Goal: Check status: Check status

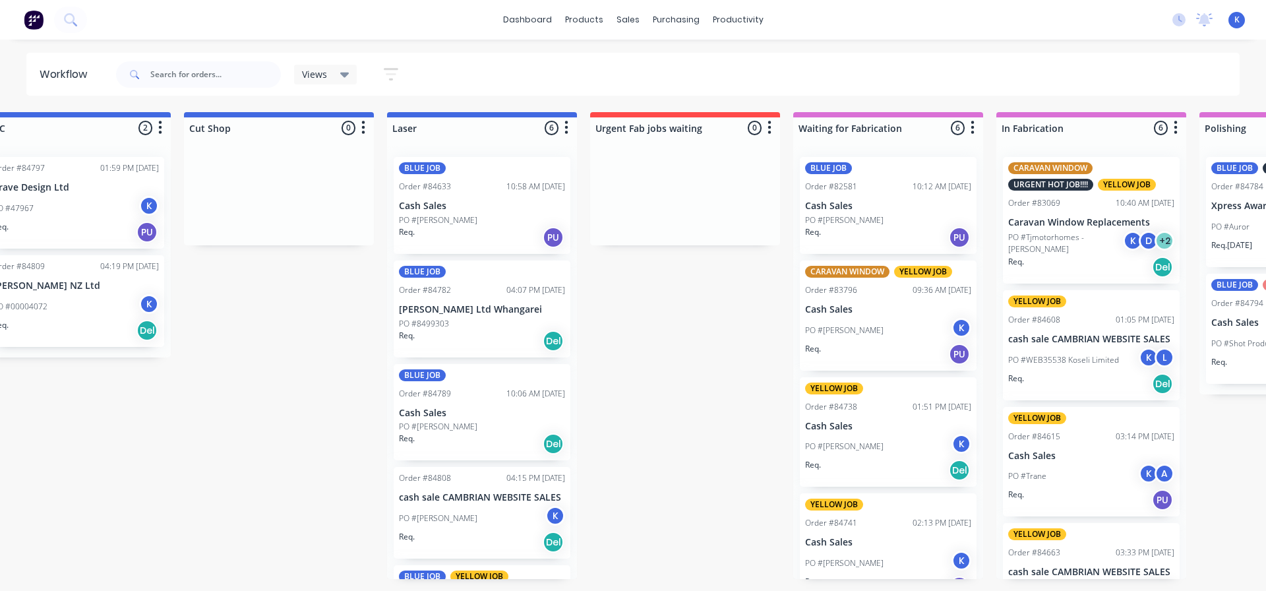
scroll to position [0, 1208]
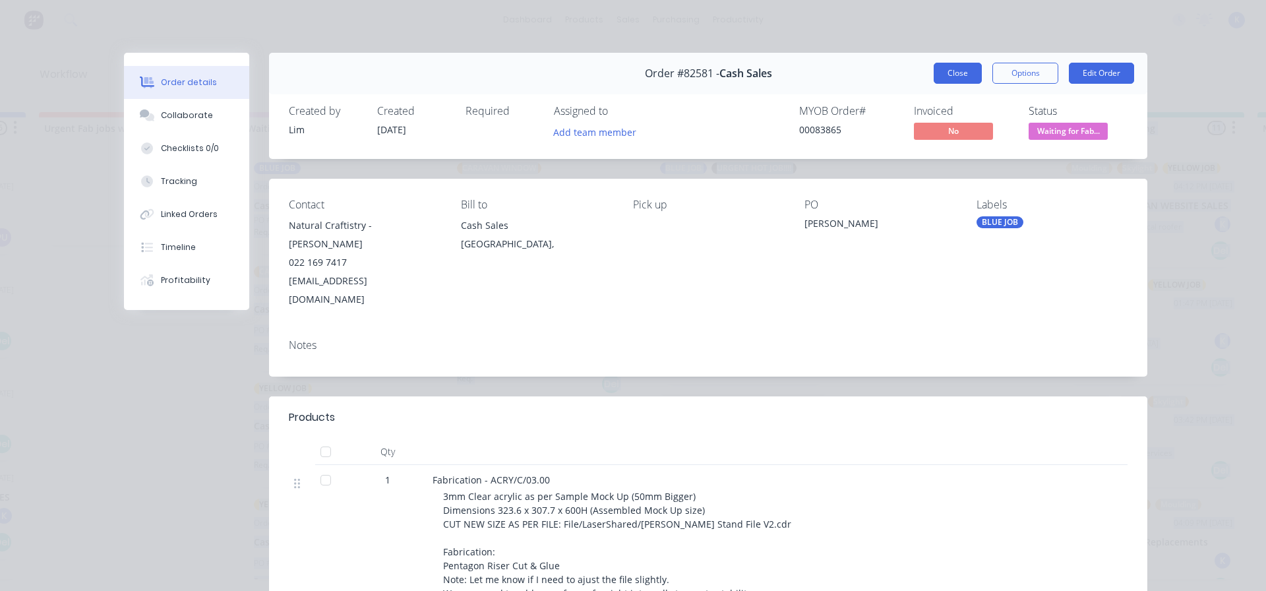
click at [941, 70] on button "Close" at bounding box center [958, 73] width 48 height 21
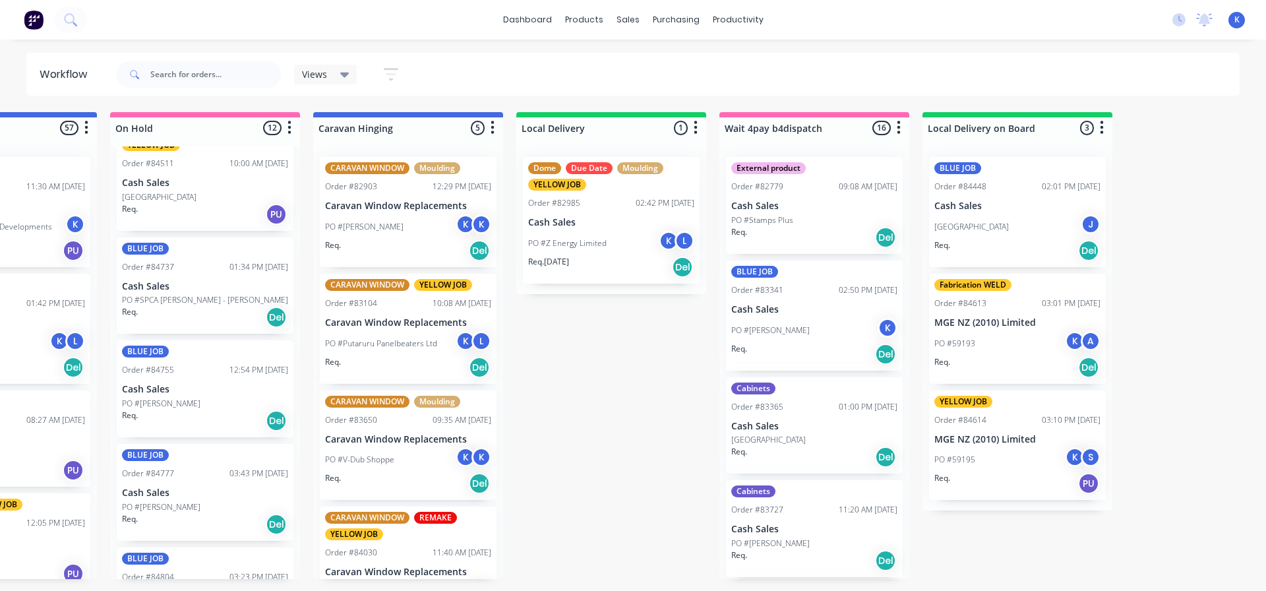
scroll to position [0, 3802]
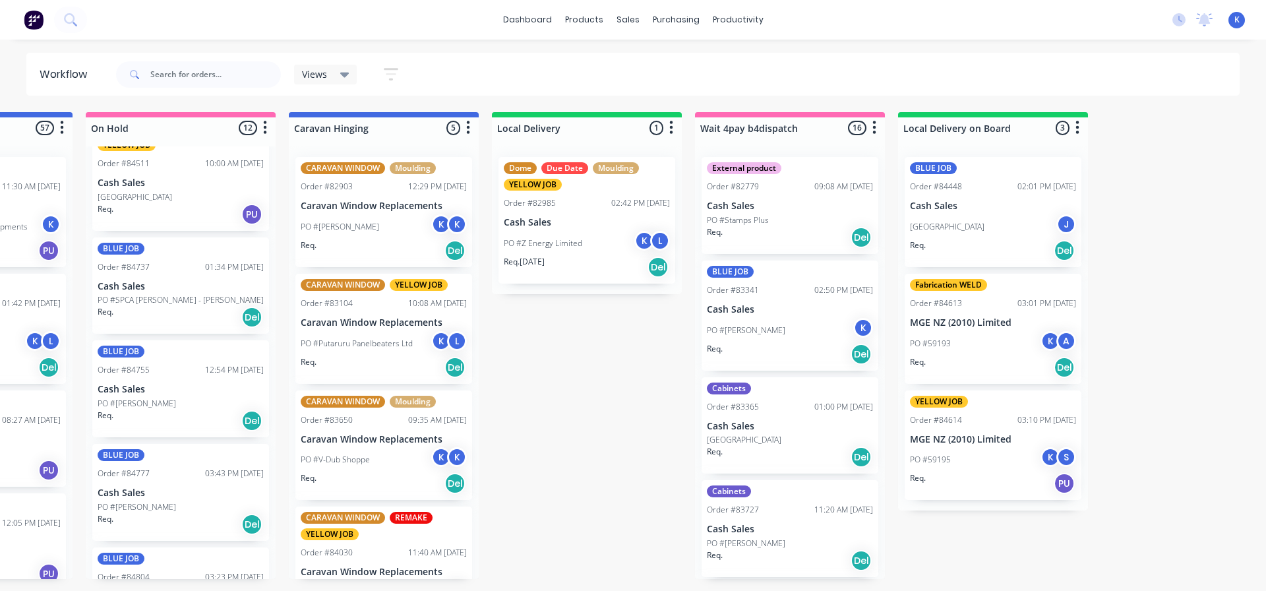
click at [339, 73] on div "Views" at bounding box center [325, 75] width 47 height 12
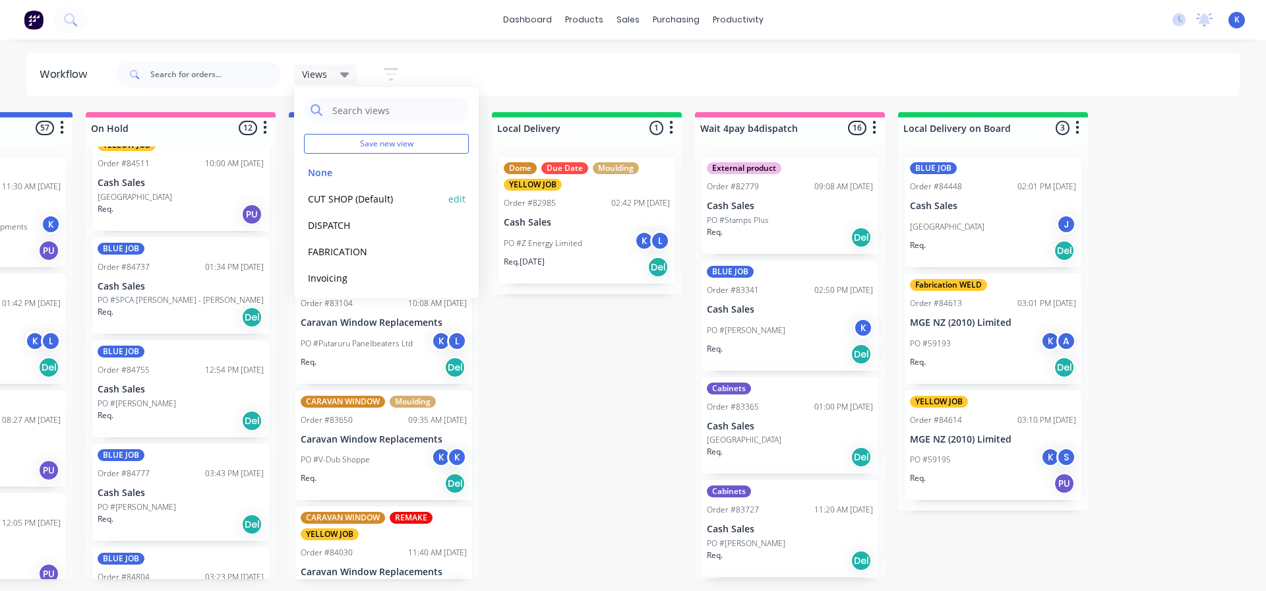
click at [334, 191] on button "CUT SHOP (Default)" at bounding box center [374, 198] width 140 height 15
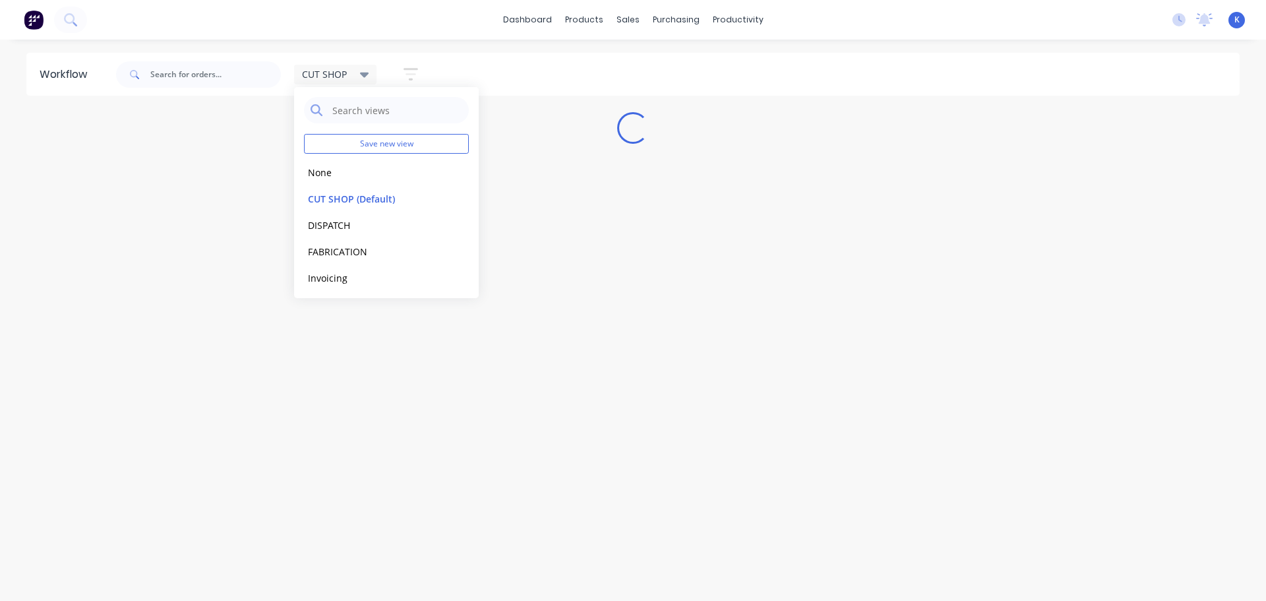
click at [538, 353] on div "Workflow CUT SHOP Save new view None edit CUT SHOP (Default) edit DISPATCH edit…" at bounding box center [633, 314] width 1266 height 522
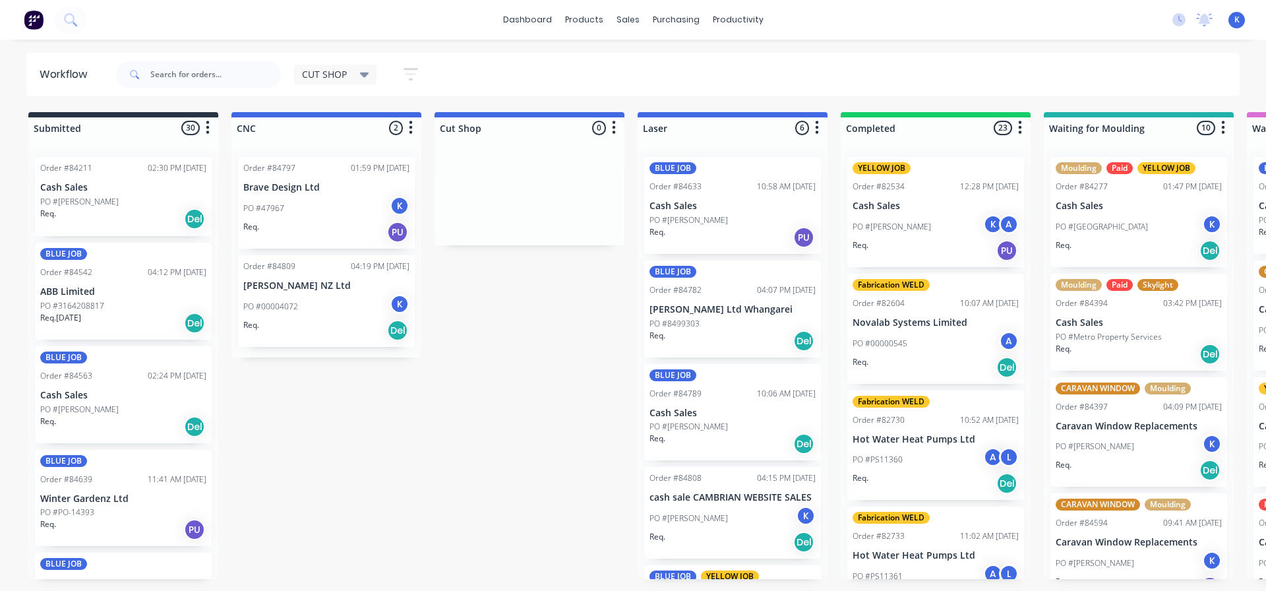
drag, startPoint x: 592, startPoint y: 275, endPoint x: 616, endPoint y: 276, distance: 23.8
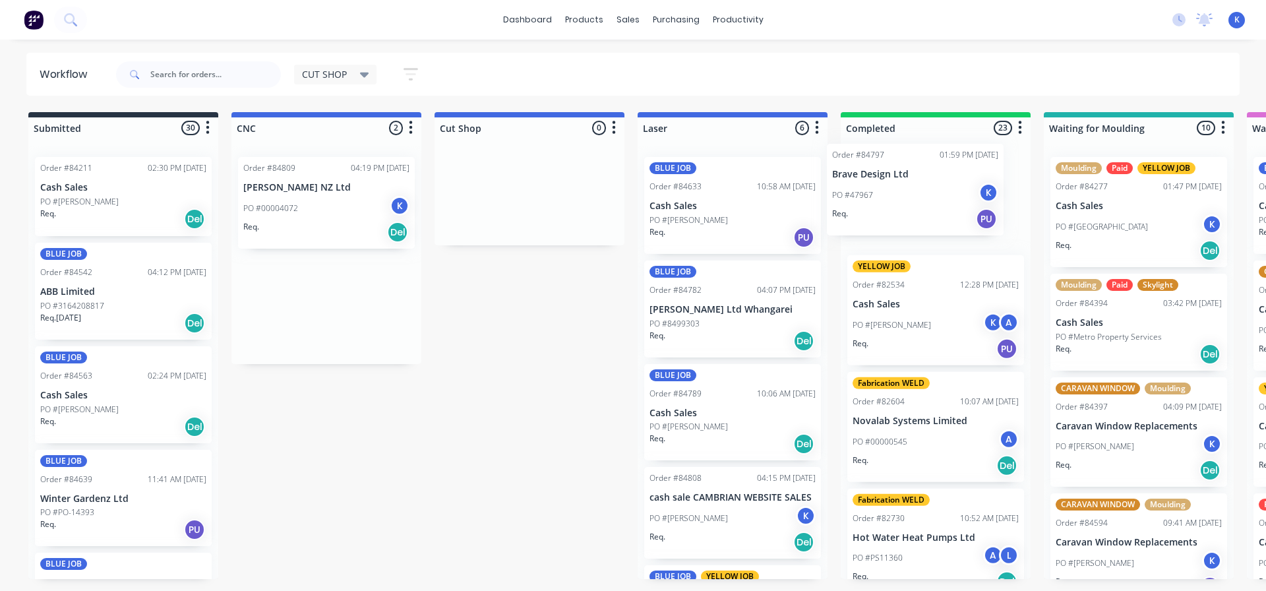
drag, startPoint x: 616, startPoint y: 276, endPoint x: 873, endPoint y: 182, distance: 273.8
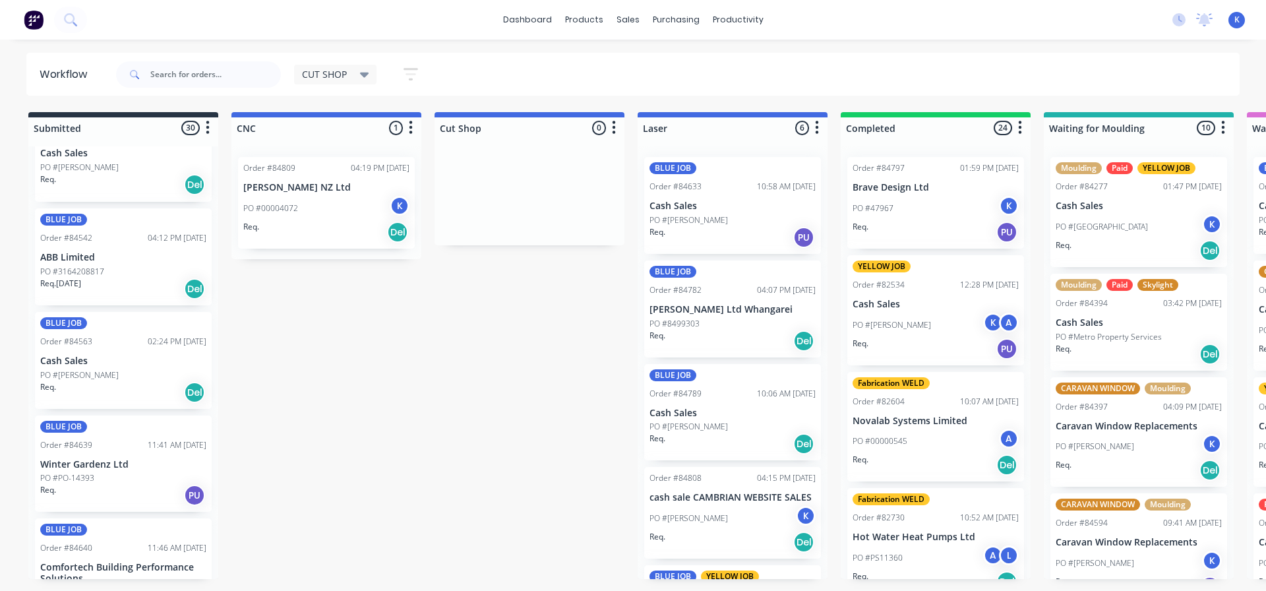
scroll to position [66, 0]
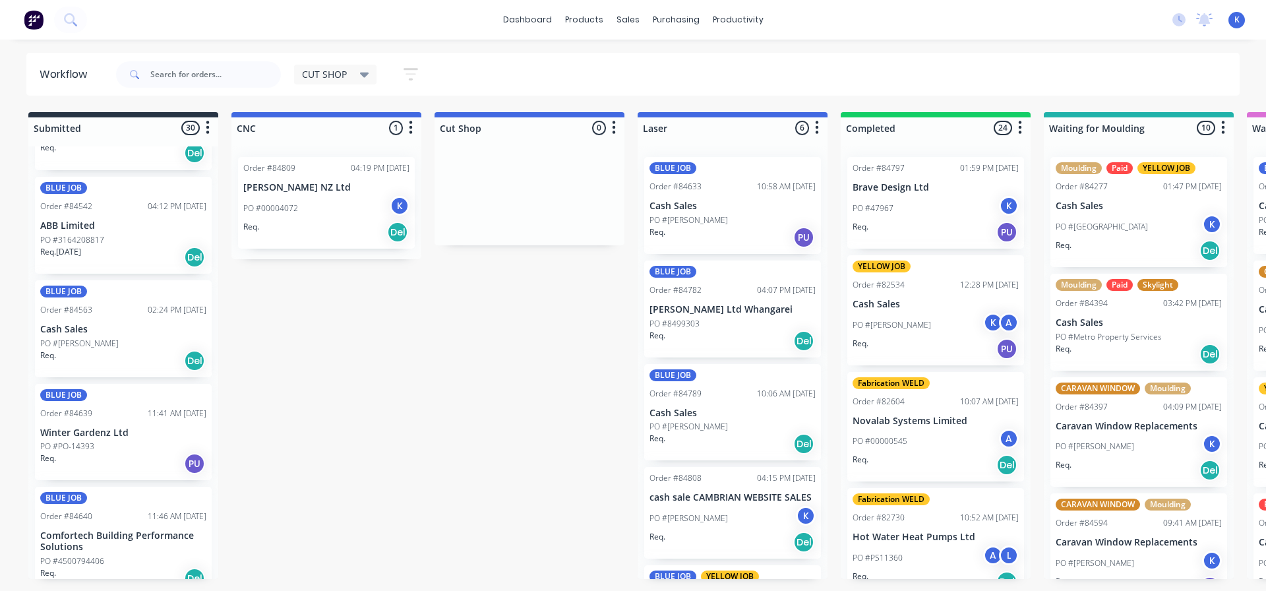
click at [75, 228] on p "ABB Limited" at bounding box center [123, 225] width 166 height 11
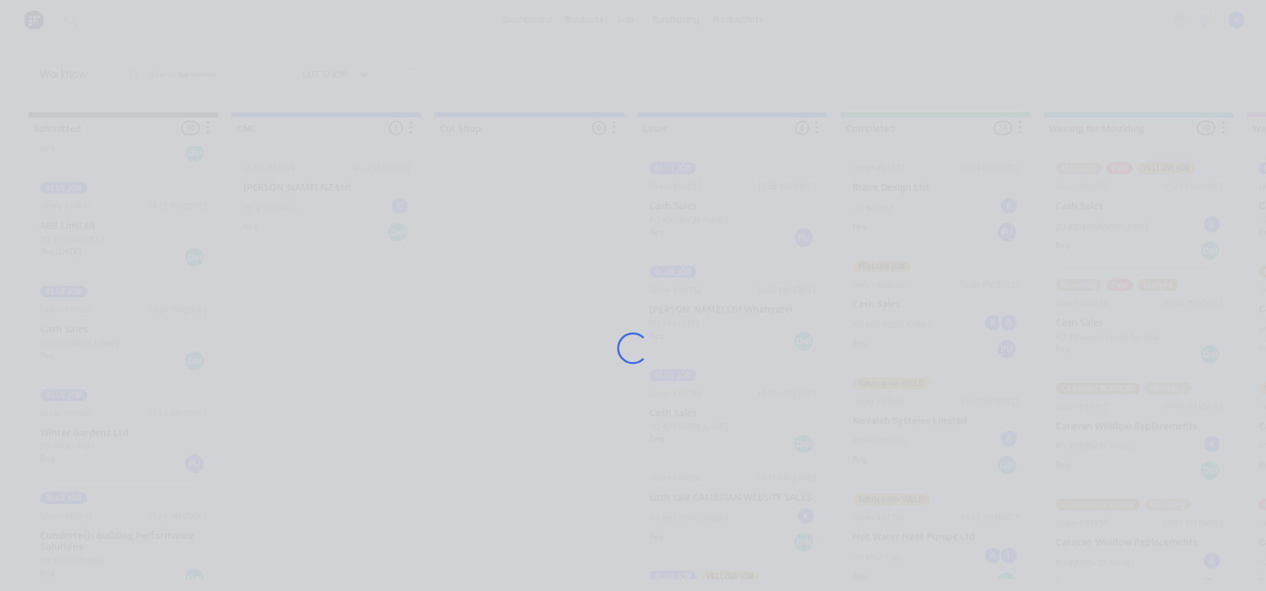
click at [75, 228] on div "Loading..." at bounding box center [633, 295] width 1266 height 591
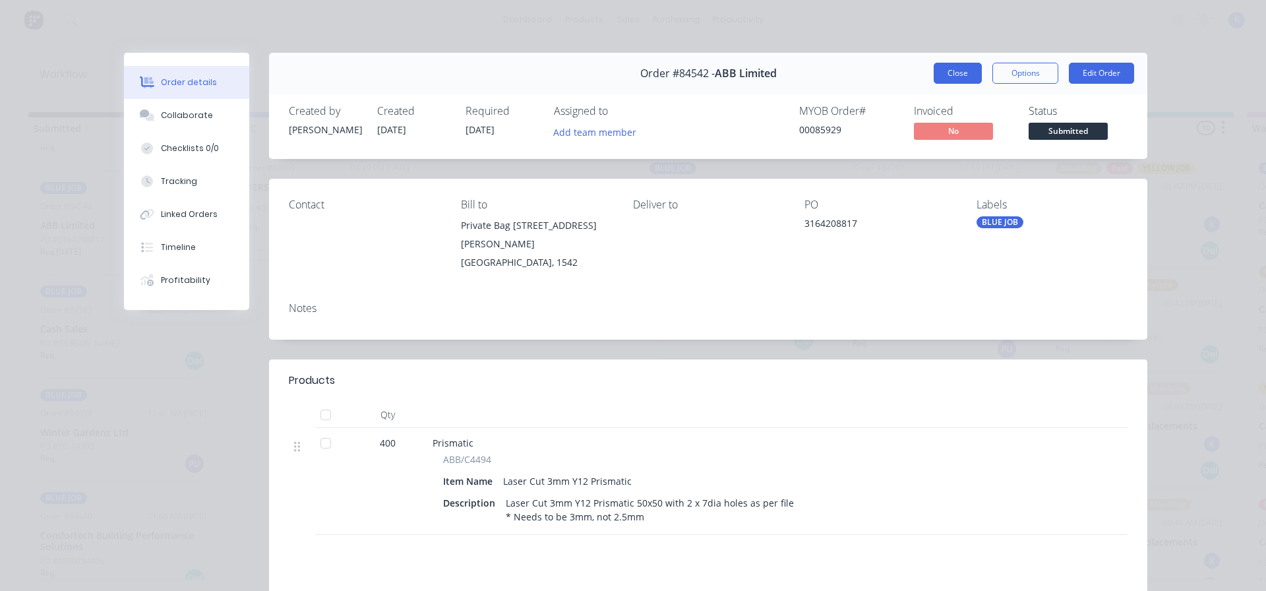
click at [962, 79] on button "Close" at bounding box center [958, 73] width 48 height 21
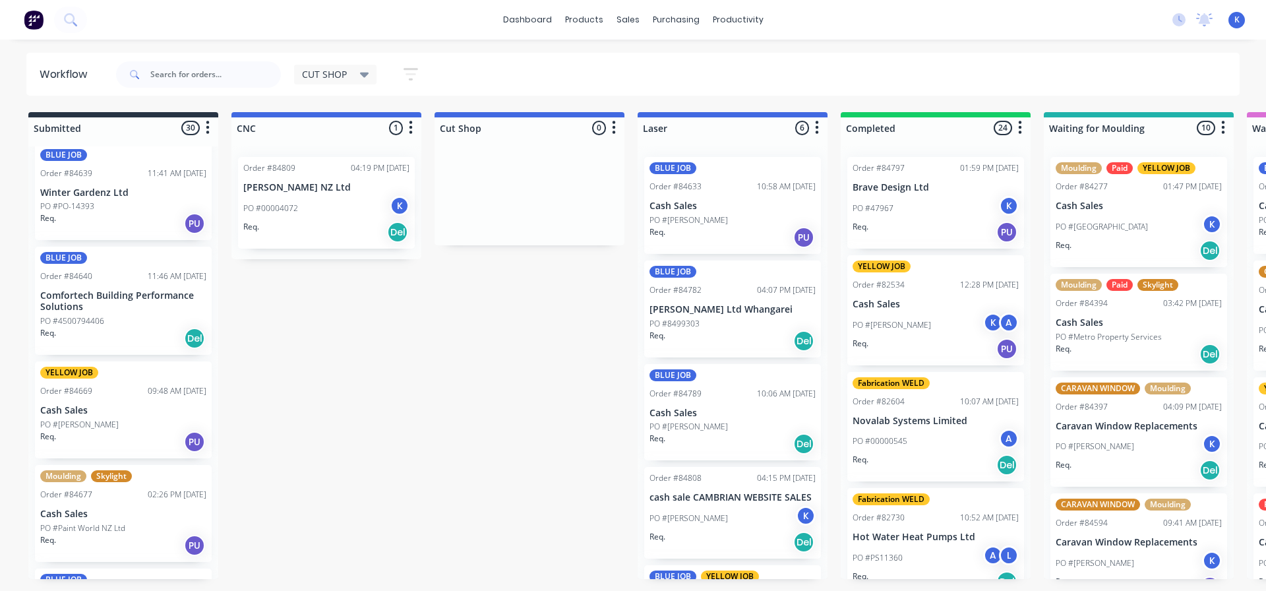
scroll to position [462, 0]
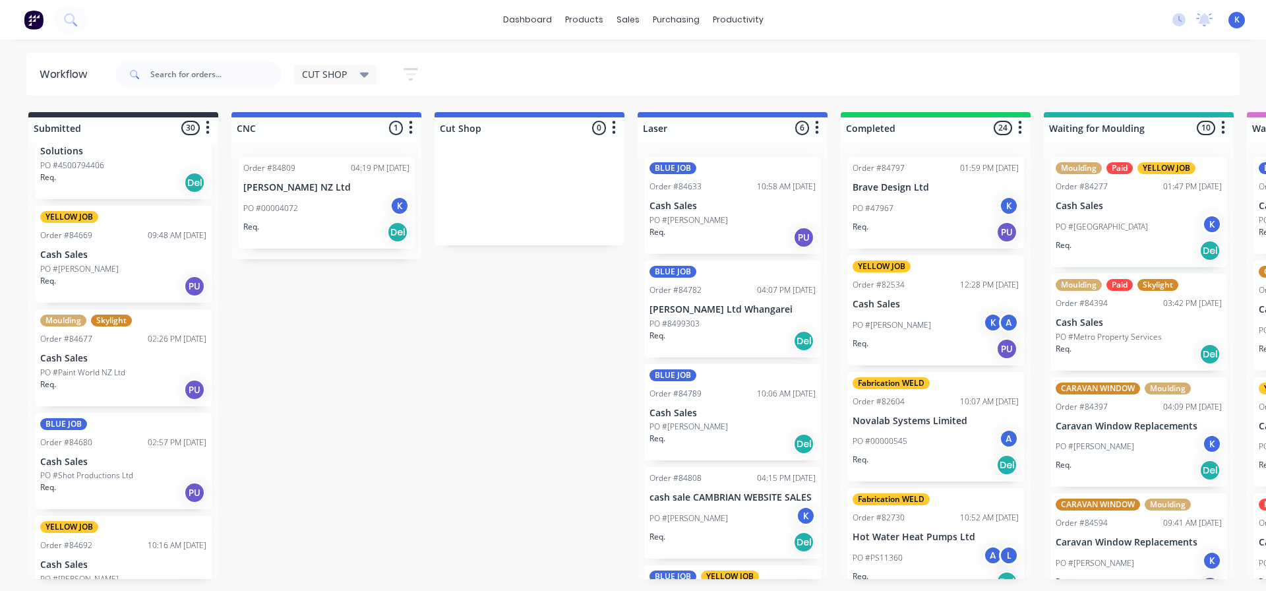
click at [84, 461] on p "Cash Sales" at bounding box center [123, 461] width 166 height 11
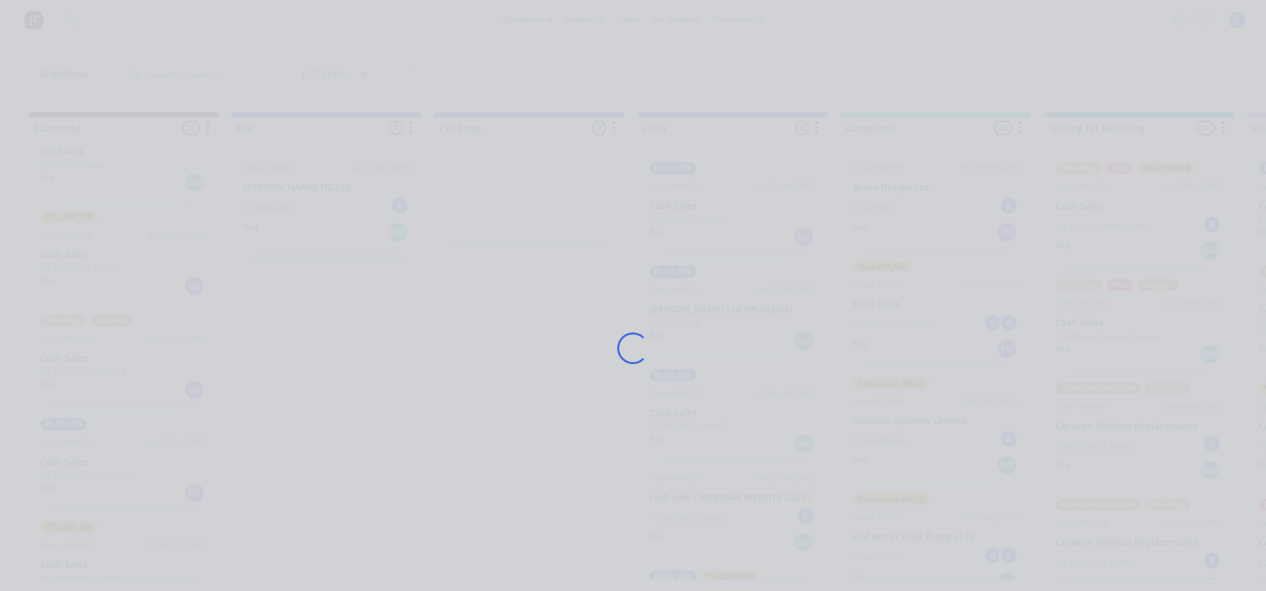
click at [84, 461] on div "Loading..." at bounding box center [633, 295] width 1266 height 591
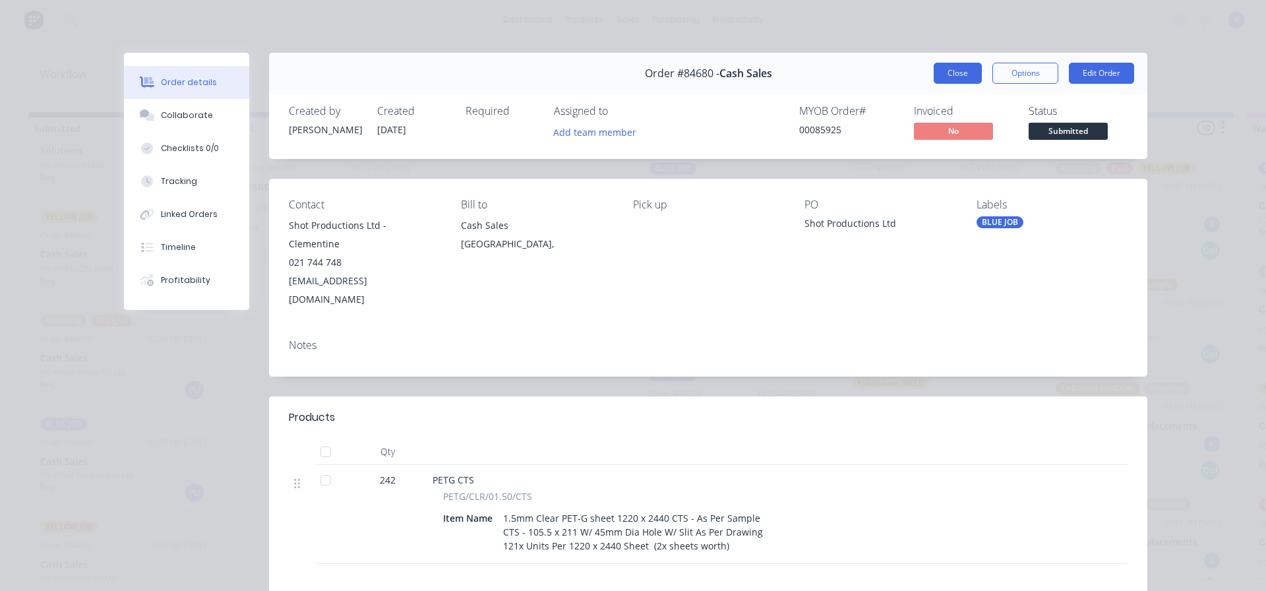
click at [937, 69] on button "Close" at bounding box center [958, 73] width 48 height 21
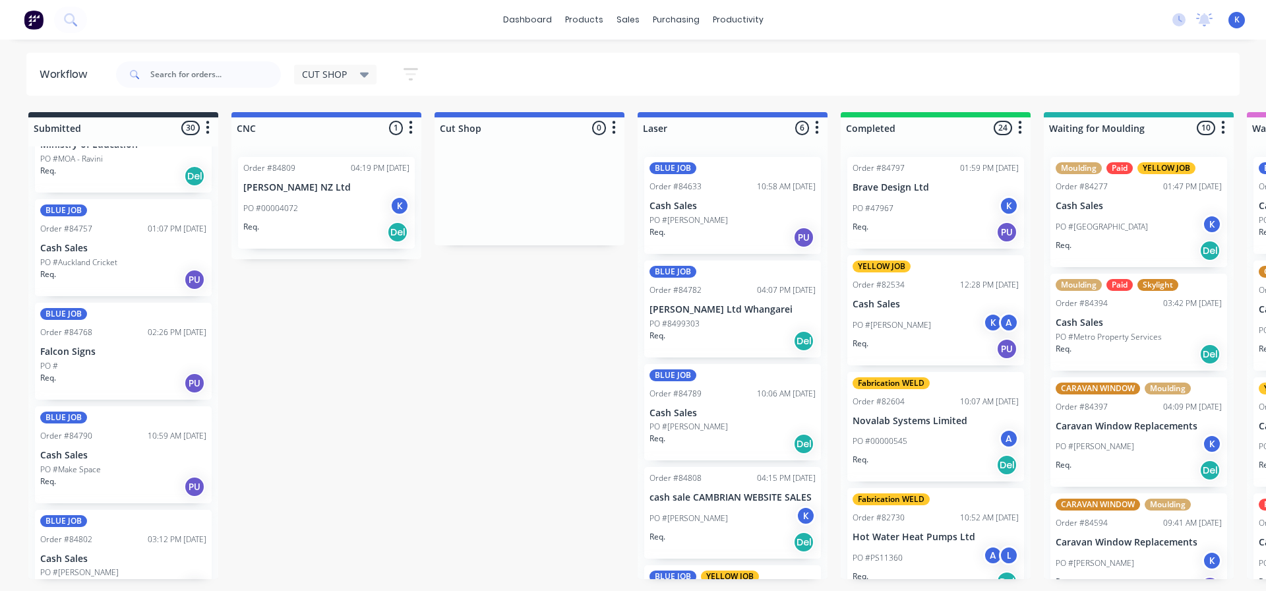
scroll to position [1451, 0]
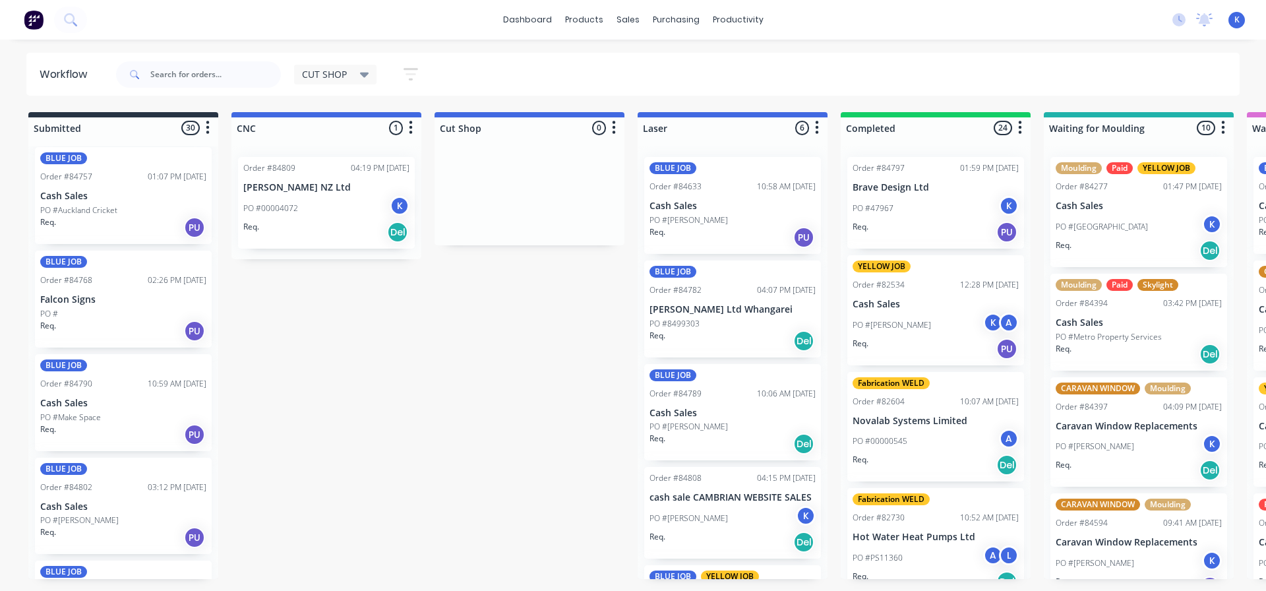
click at [80, 299] on p "Falcon Signs" at bounding box center [123, 299] width 166 height 11
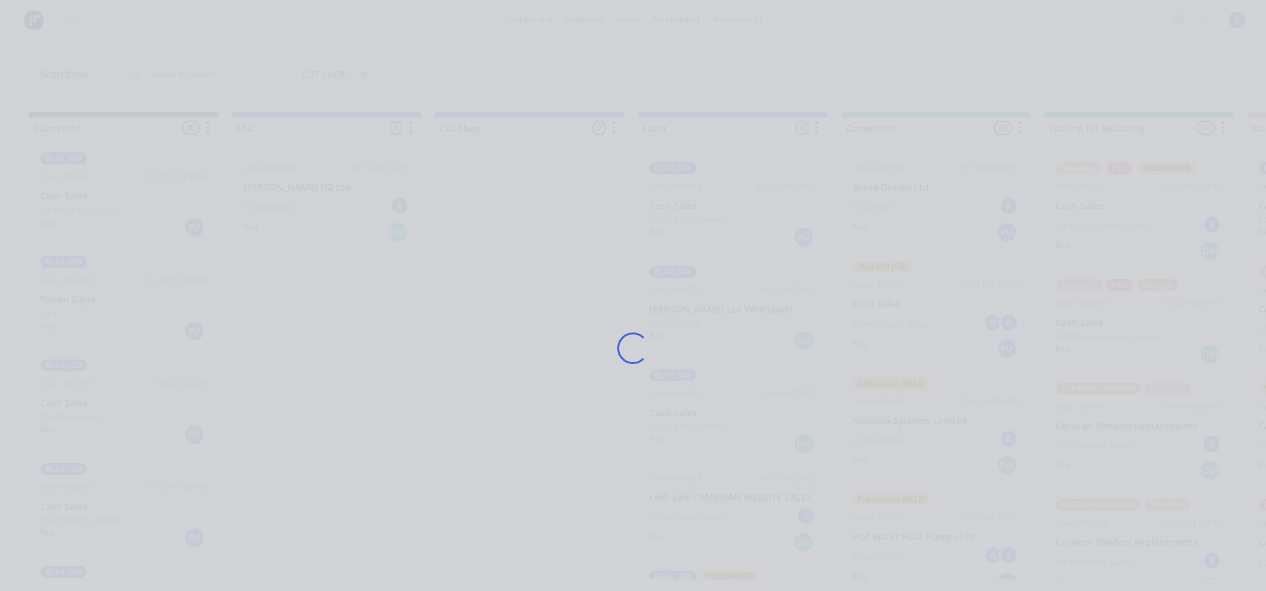
click at [80, 299] on div "Loading..." at bounding box center [633, 295] width 1266 height 591
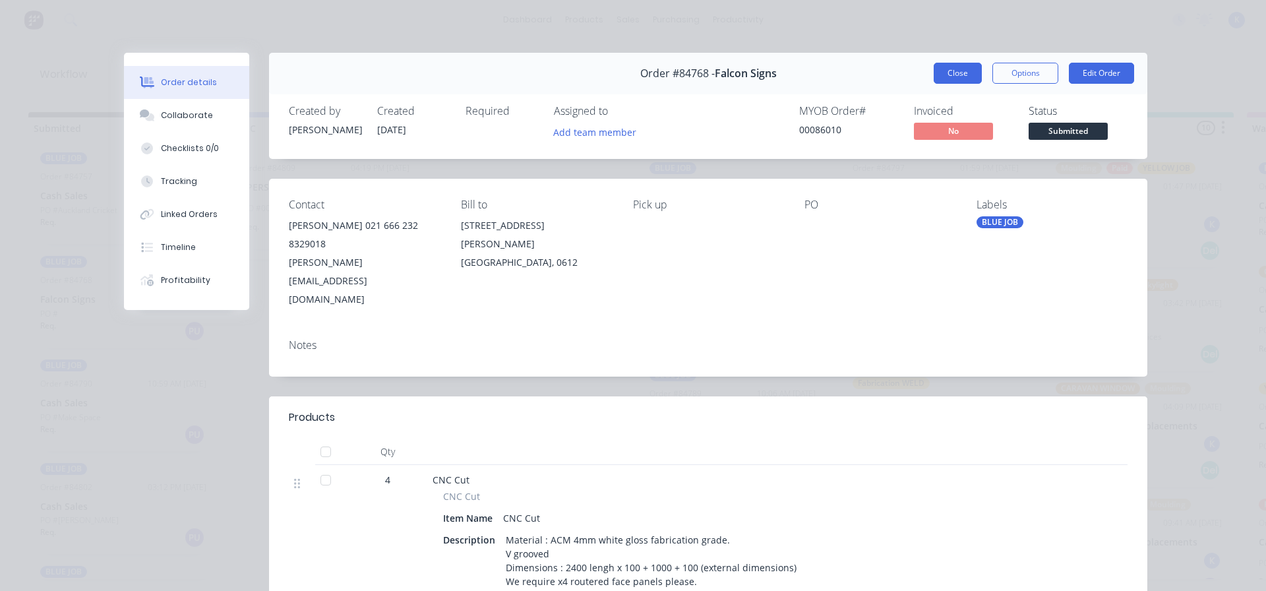
click at [934, 75] on button "Close" at bounding box center [958, 73] width 48 height 21
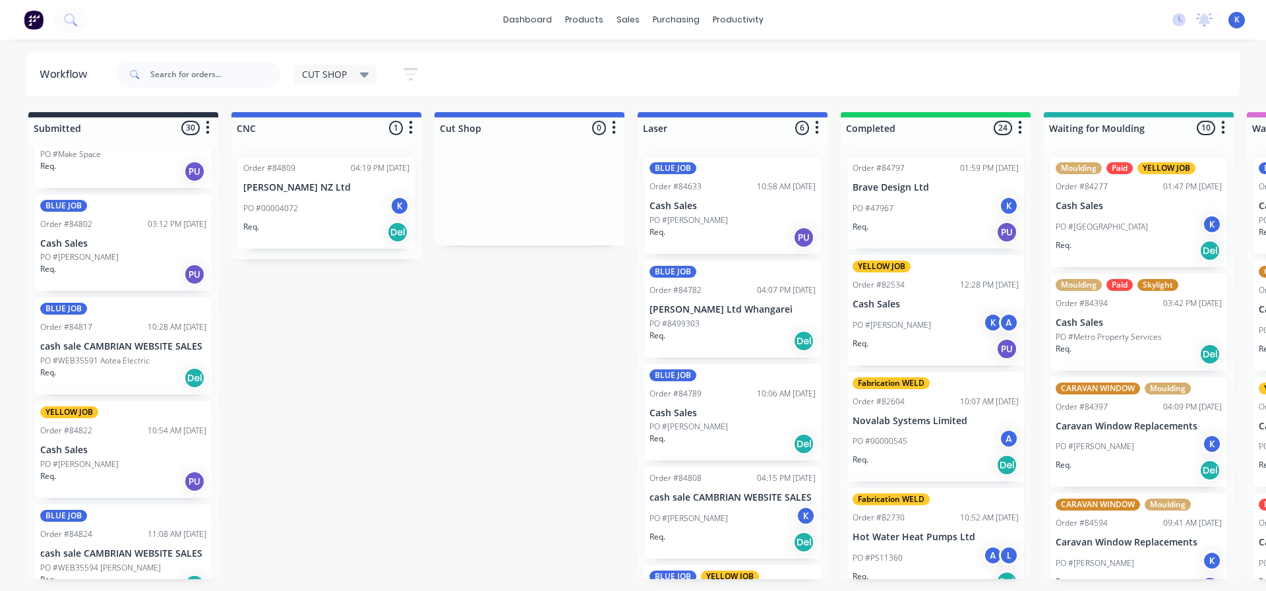
scroll to position [1715, 0]
click at [74, 452] on p "Cash Sales" at bounding box center [123, 449] width 166 height 11
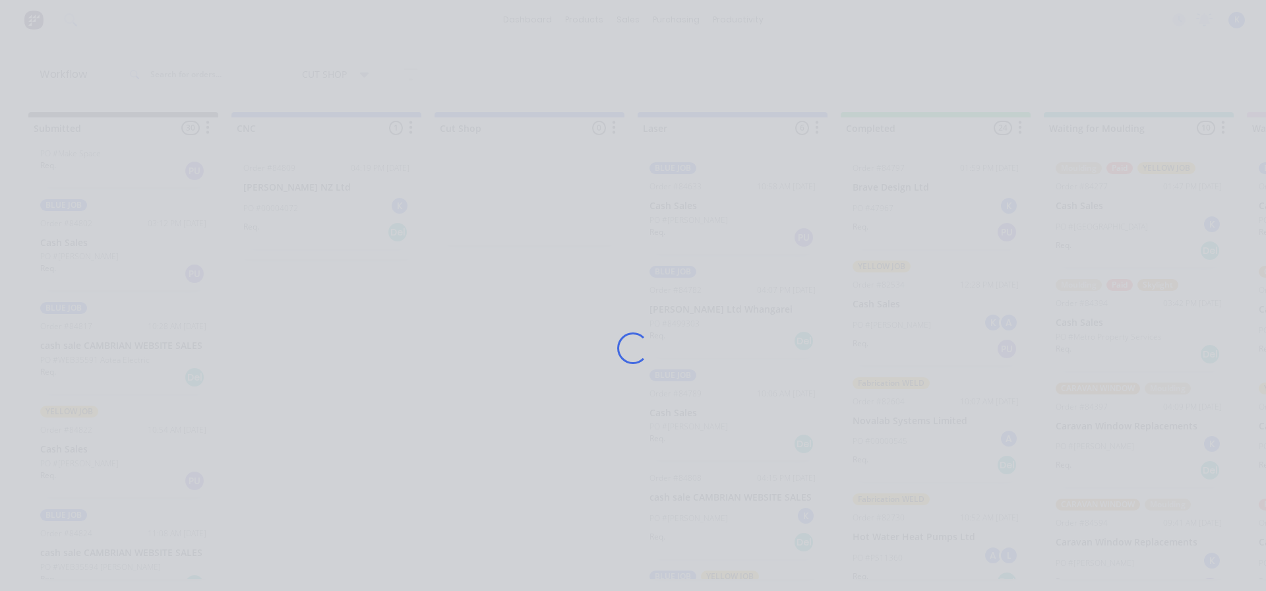
click at [74, 452] on div "Loading..." at bounding box center [633, 295] width 1266 height 591
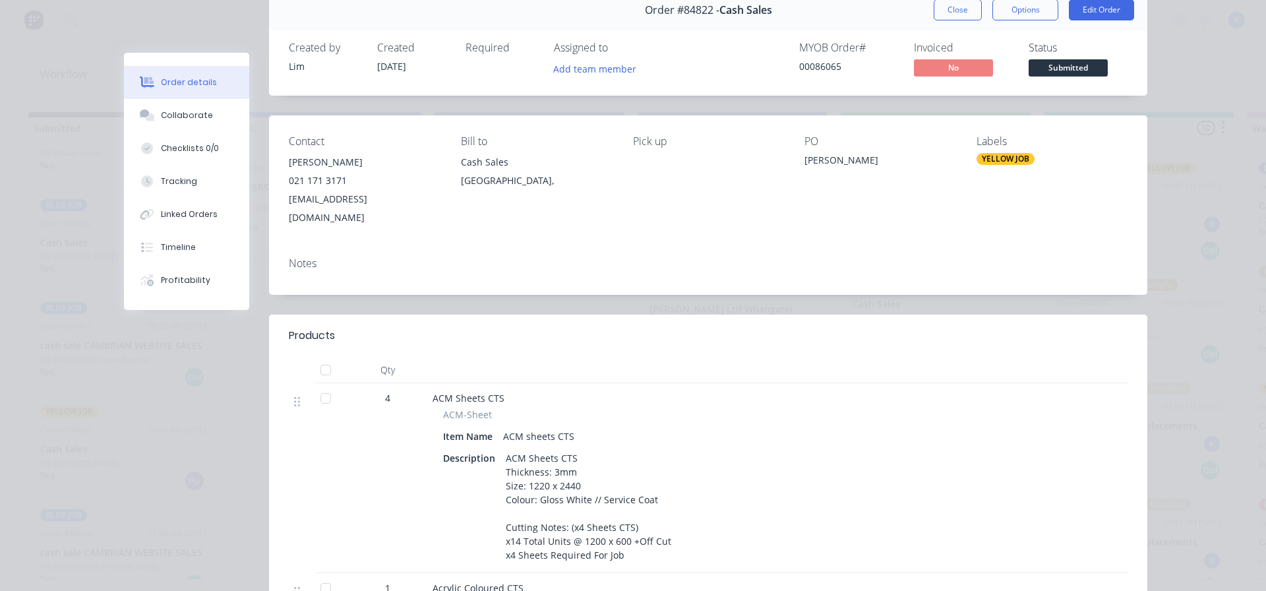
scroll to position [0, 0]
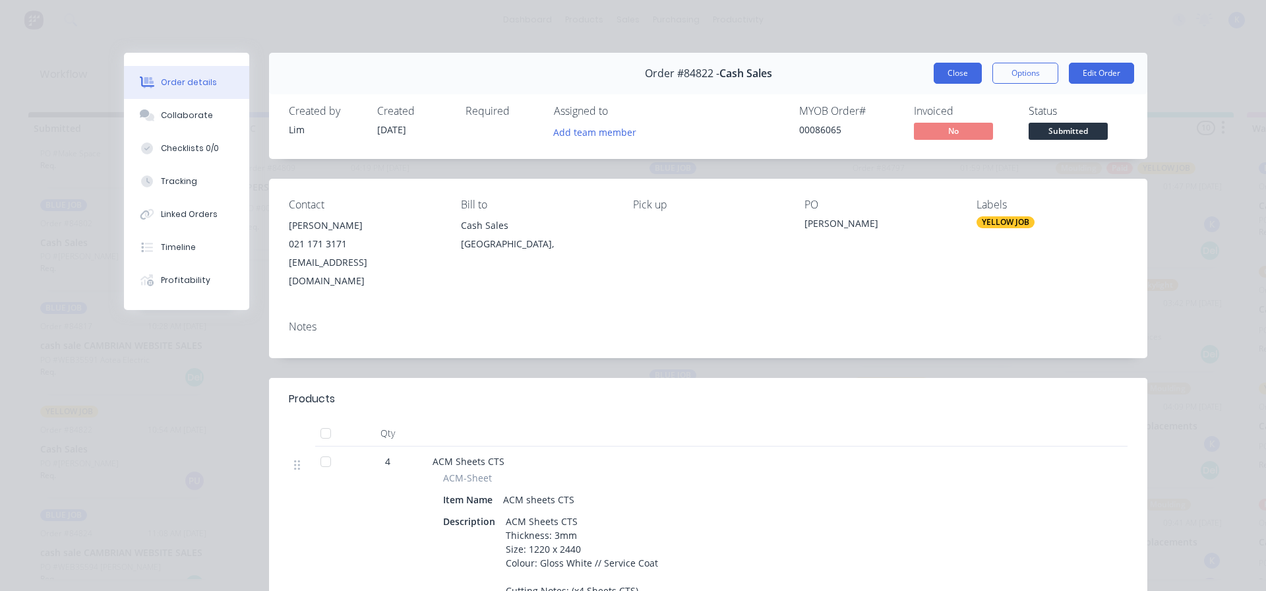
click at [950, 75] on button "Close" at bounding box center [958, 73] width 48 height 21
